Goal: Communication & Community: Ask a question

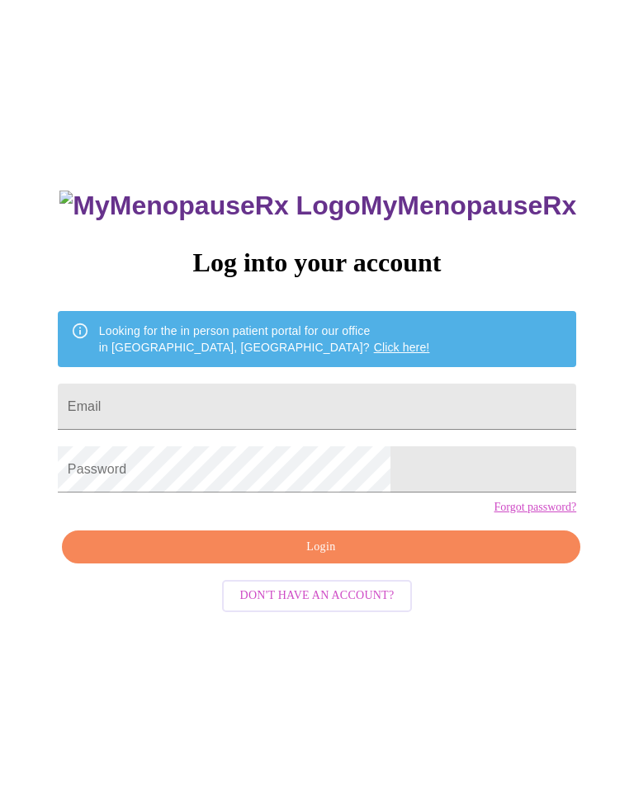
click at [290, 394] on input "Email" at bounding box center [317, 407] width 518 height 46
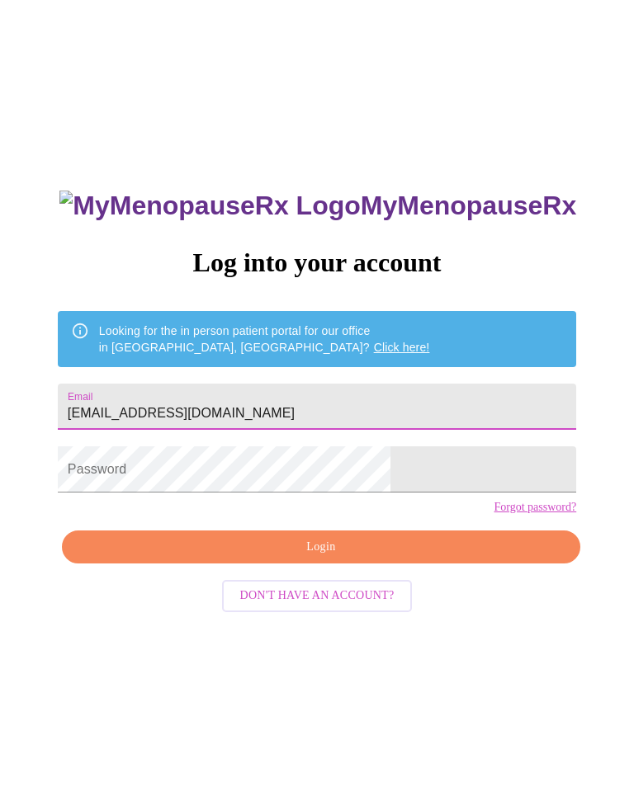
type input "[EMAIL_ADDRESS][DOMAIN_NAME]"
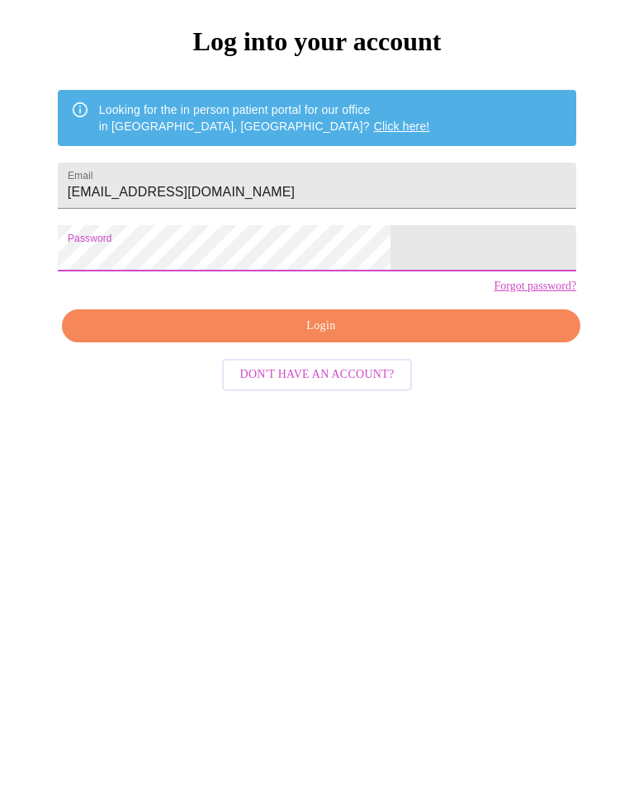
click at [356, 530] on button "Login" at bounding box center [321, 547] width 518 height 34
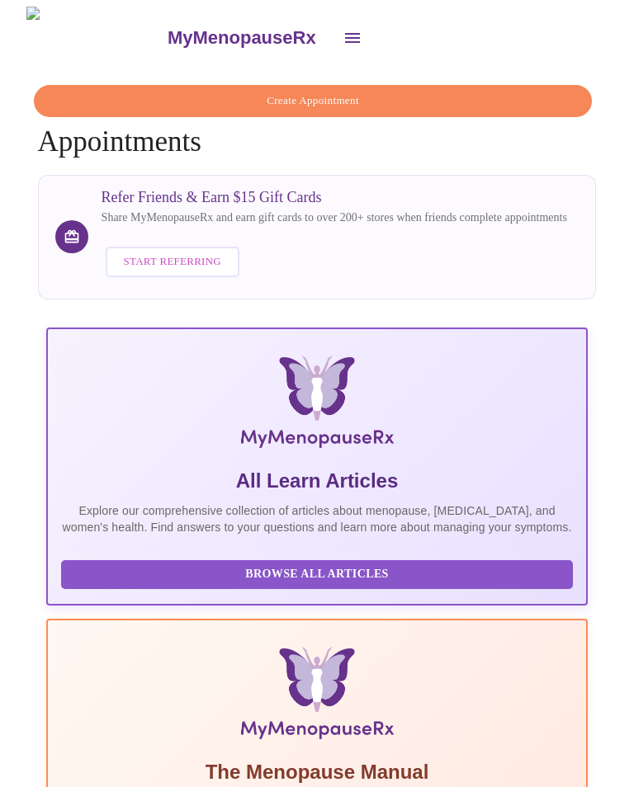
click at [342, 28] on icon "open drawer" at bounding box center [352, 38] width 20 height 20
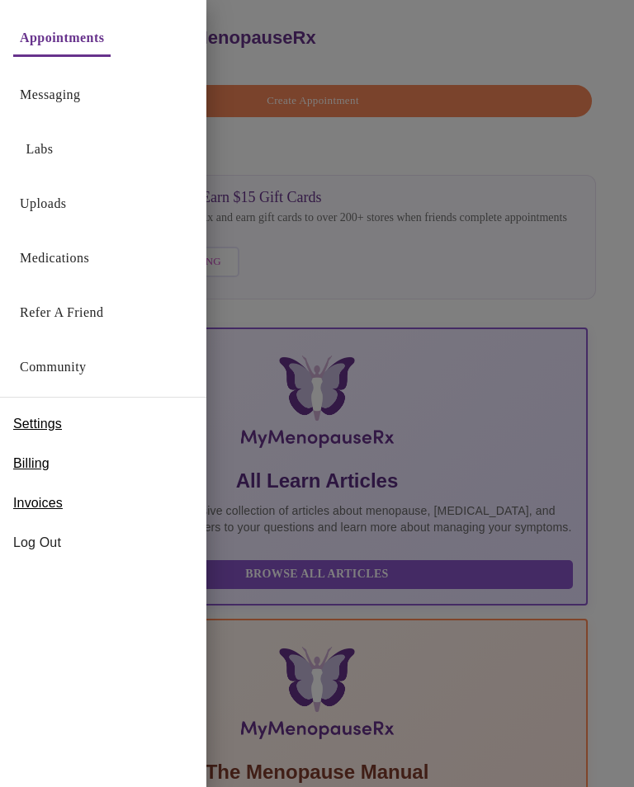
click at [575, 218] on div at bounding box center [317, 393] width 634 height 787
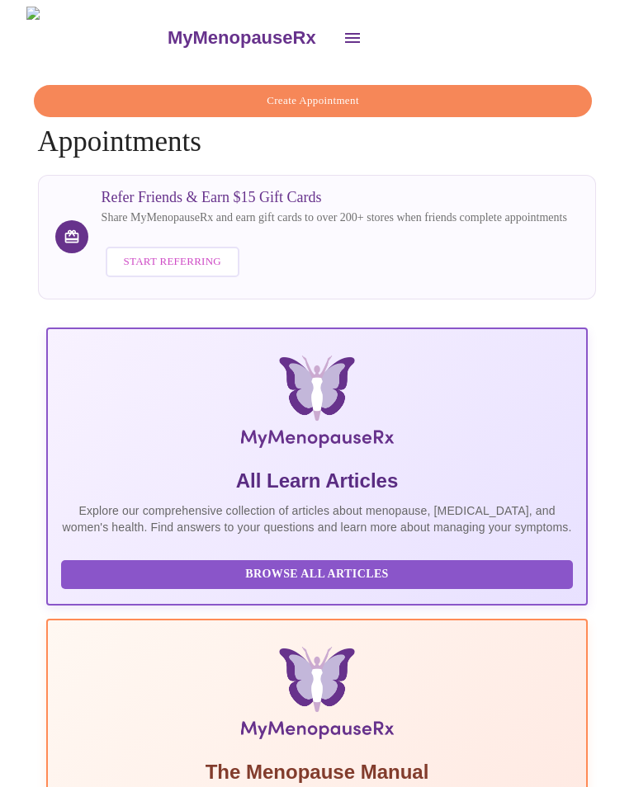
click at [345, 33] on icon "open drawer" at bounding box center [352, 38] width 15 height 10
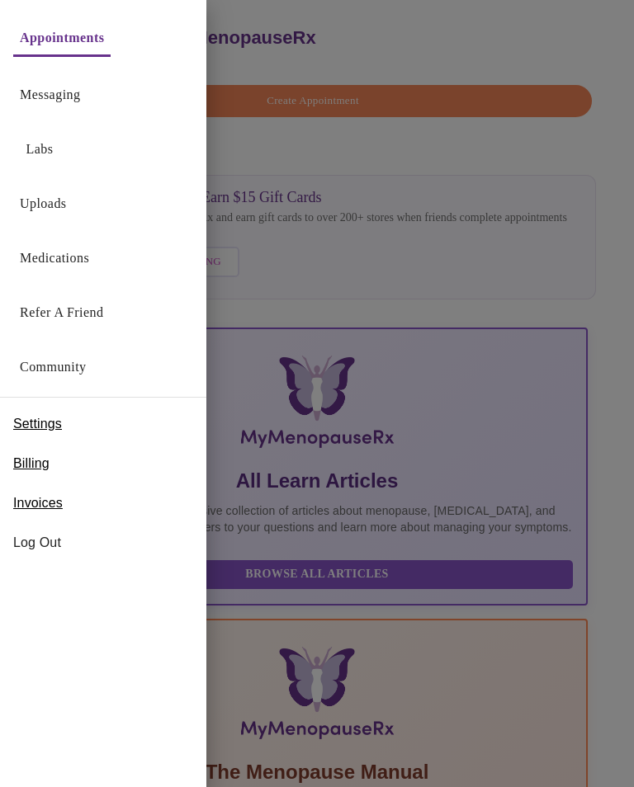
click at [69, 89] on link "Messaging" at bounding box center [50, 94] width 60 height 23
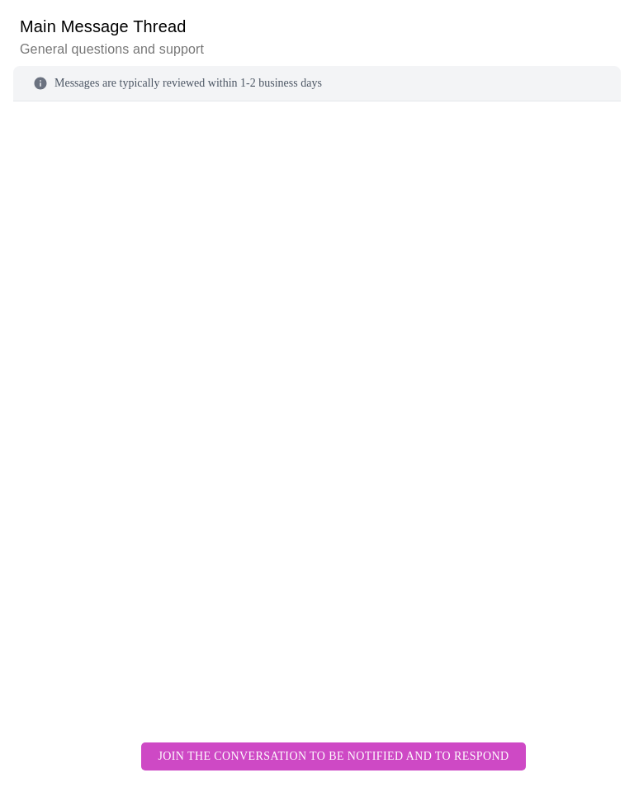
scroll to position [168, 0]
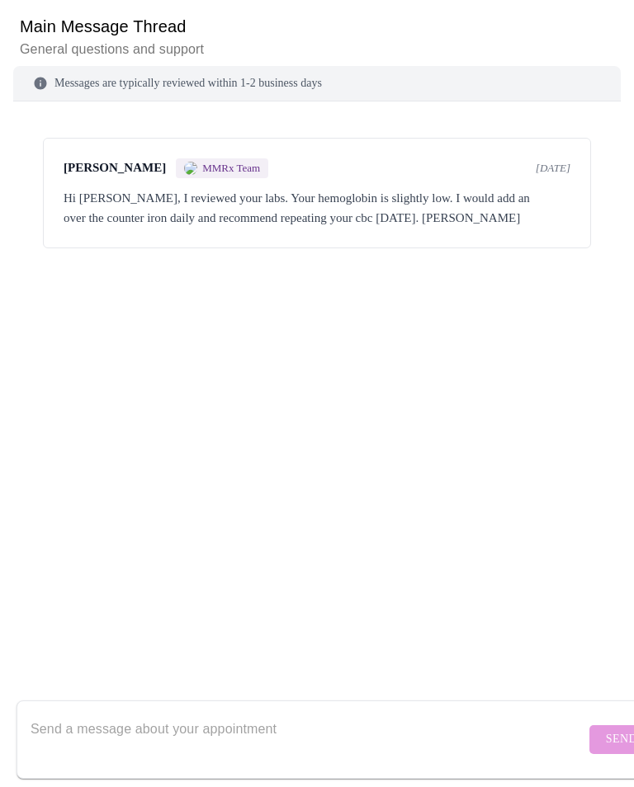
click at [150, 714] on textarea "Send a message about your appointment" at bounding box center [308, 739] width 554 height 53
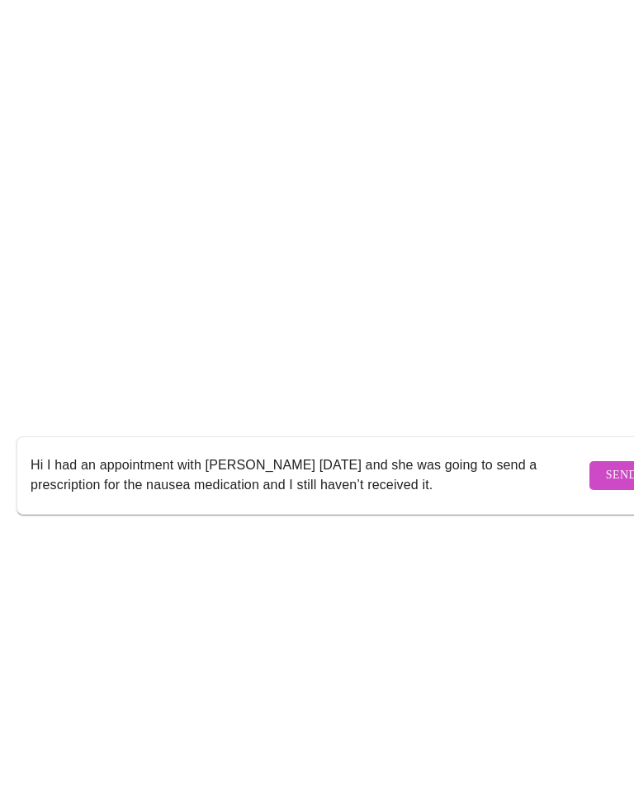
scroll to position [0, 0]
type textarea "Hi I had an appointment with [PERSON_NAME] [DATE] and she was going to send a p…"
click at [606, 729] on span "Send" at bounding box center [621, 739] width 31 height 21
